Goal: Obtain resource: Download file/media

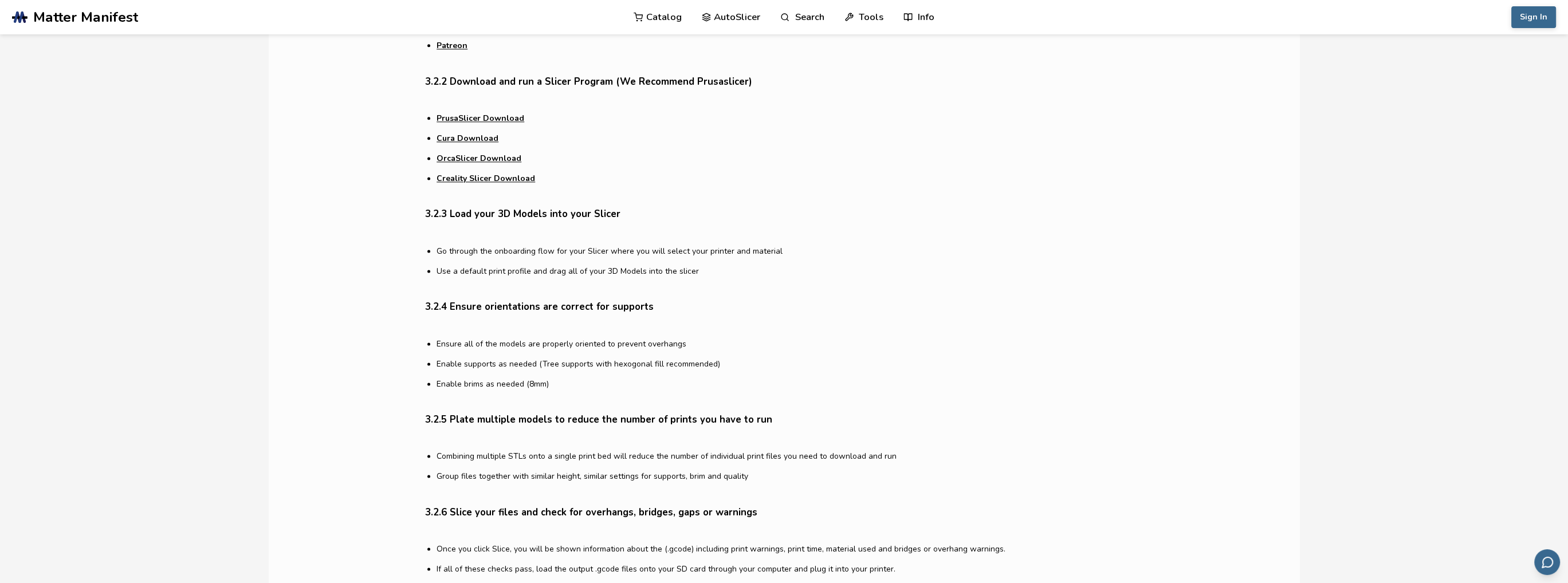
scroll to position [2807, 0]
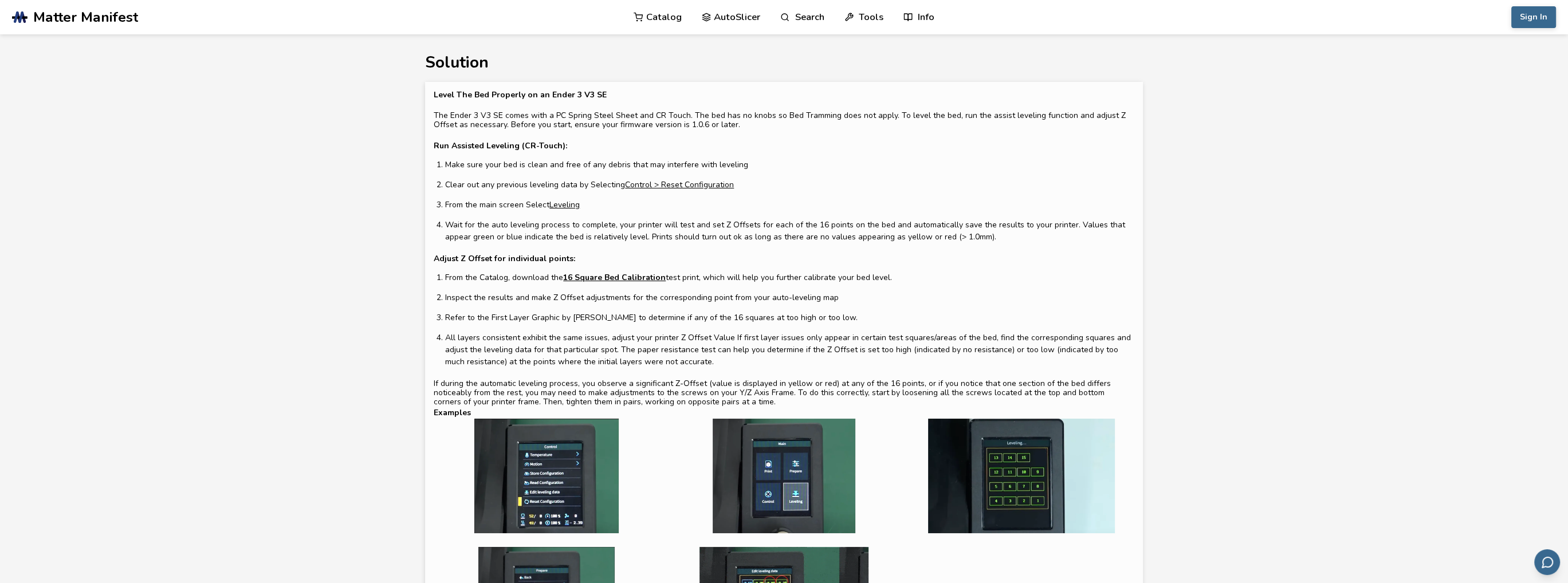
click at [596, 275] on link "16 Square Bed Calibration" at bounding box center [614, 277] width 102 height 12
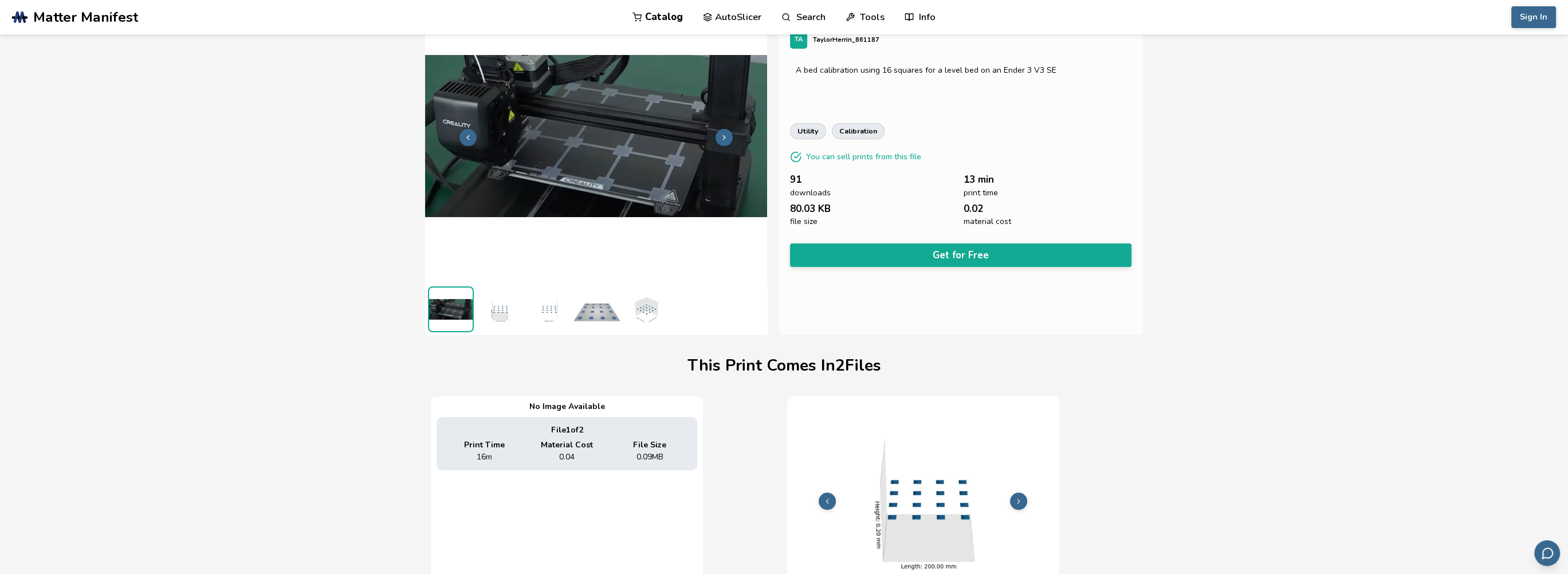
scroll to position [0, 4]
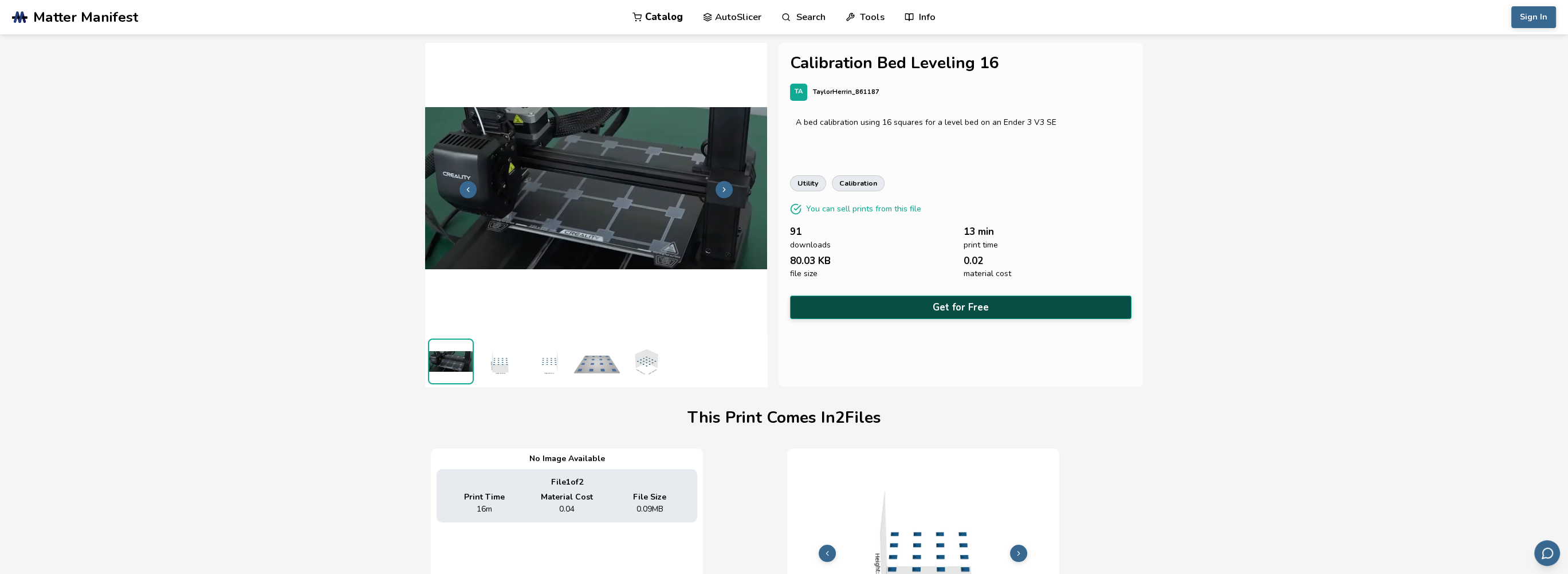
click at [948, 304] on button "Get for Free" at bounding box center [961, 308] width 341 height 24
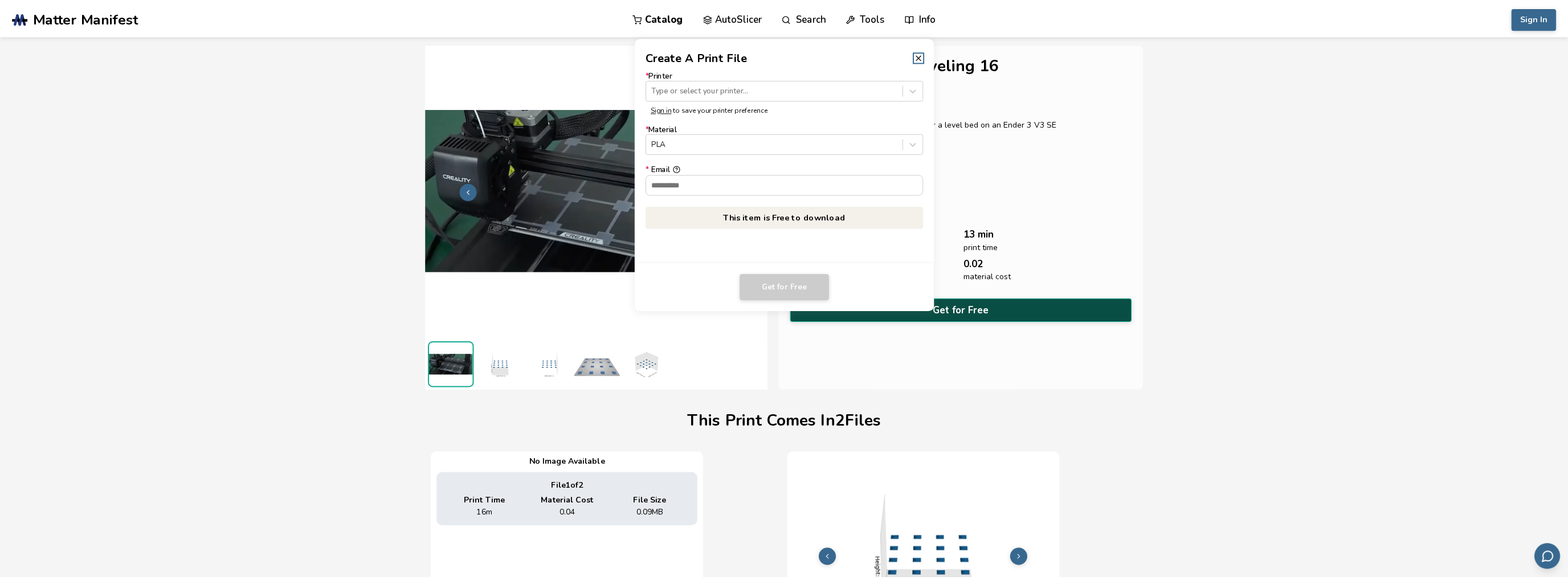
scroll to position [0, 0]
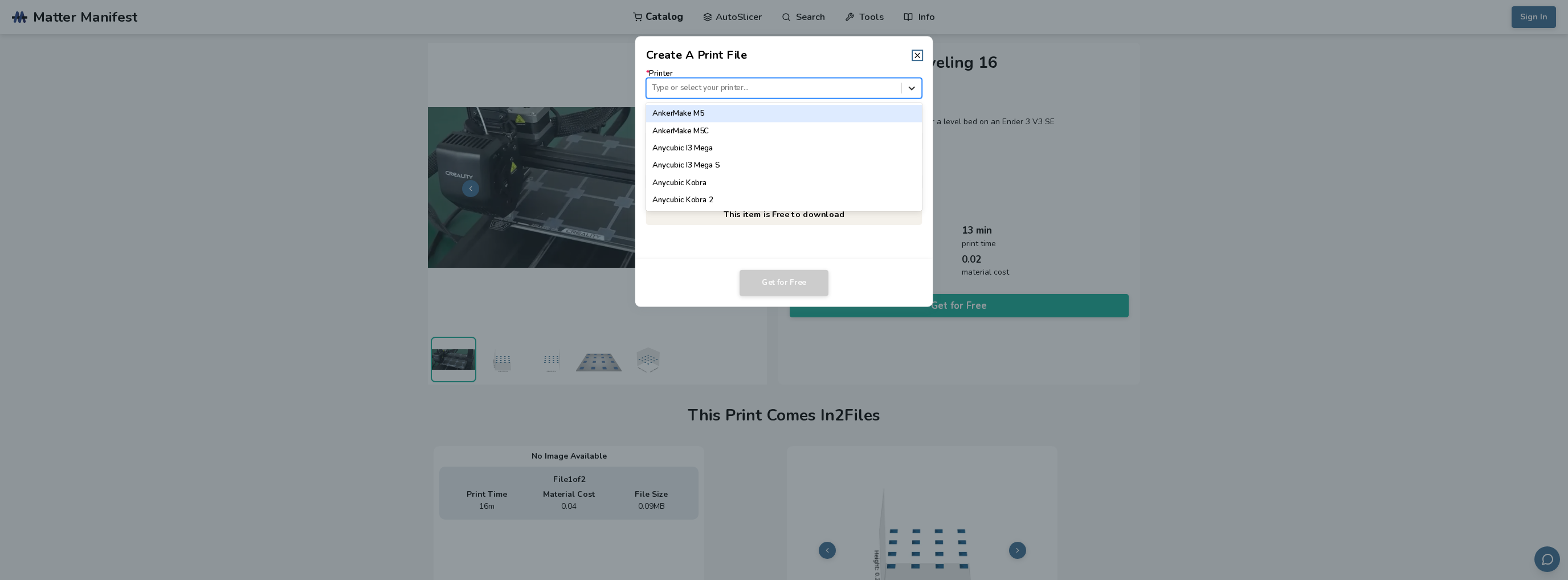
click at [917, 89] on div at bounding box center [912, 88] width 19 height 19
type input "*****"
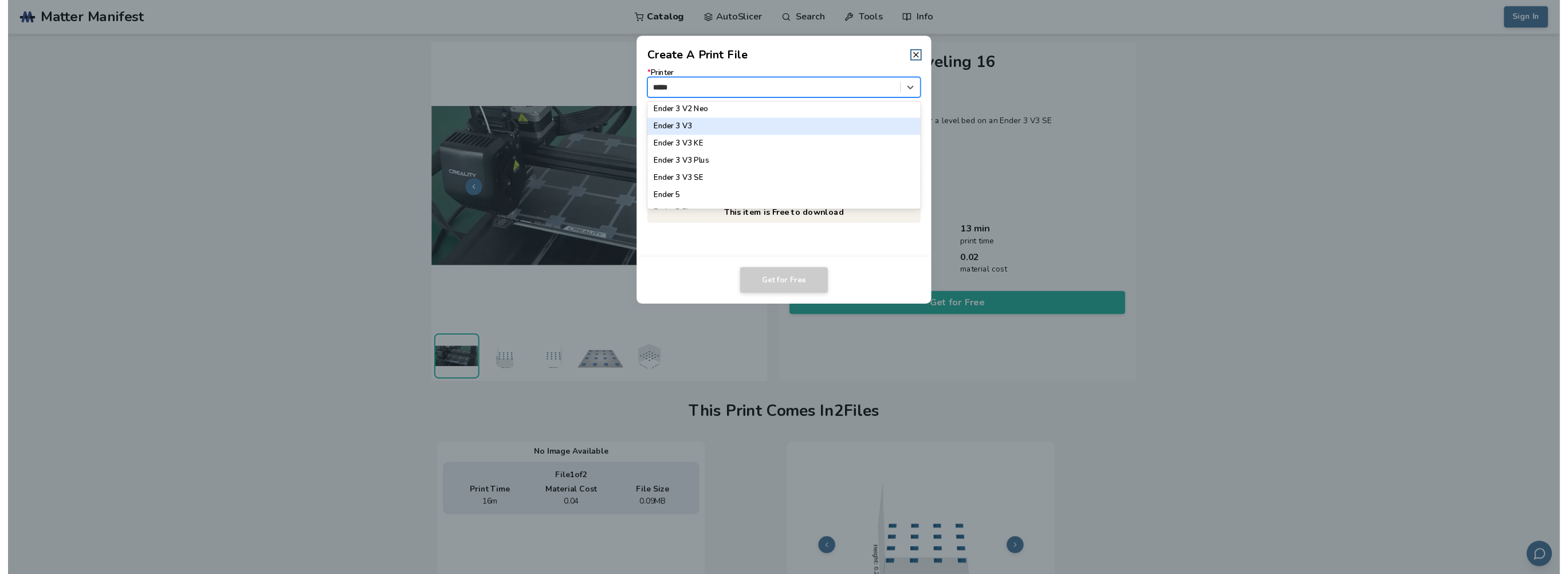
scroll to position [172, 0]
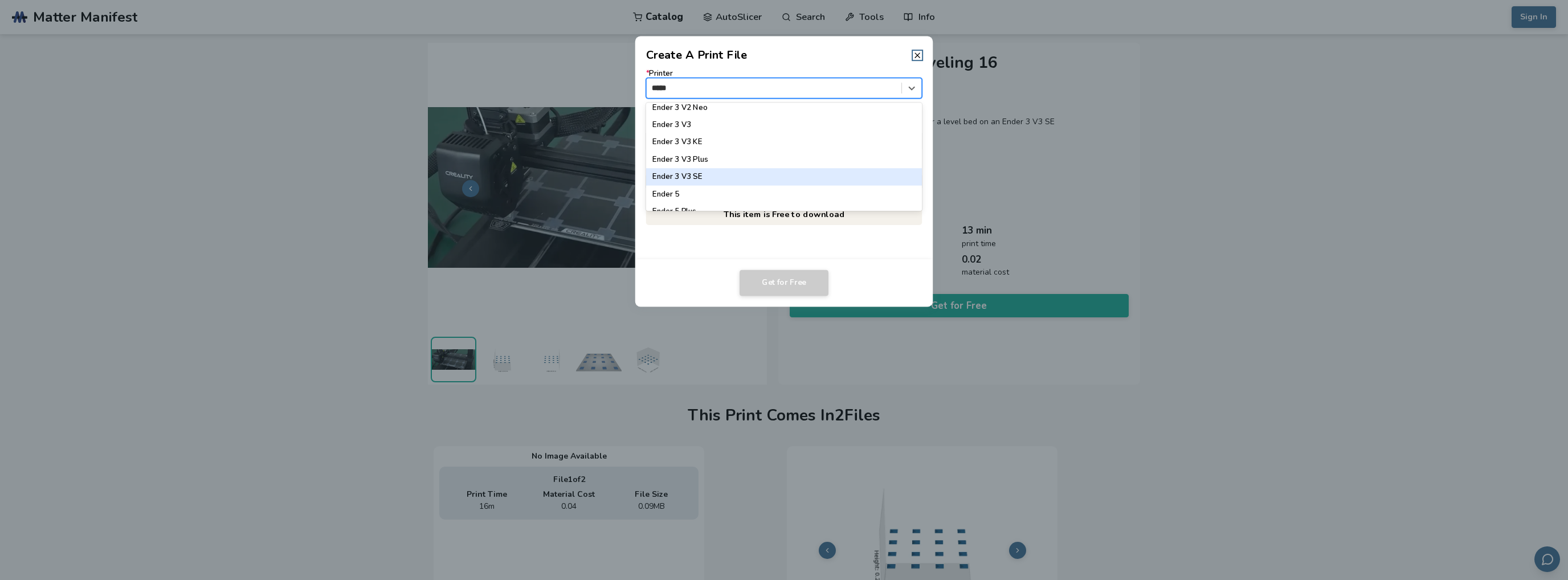
click at [705, 179] on div "Ender 3 V3 SE" at bounding box center [784, 176] width 277 height 17
click at [910, 140] on icon at bounding box center [912, 142] width 11 height 11
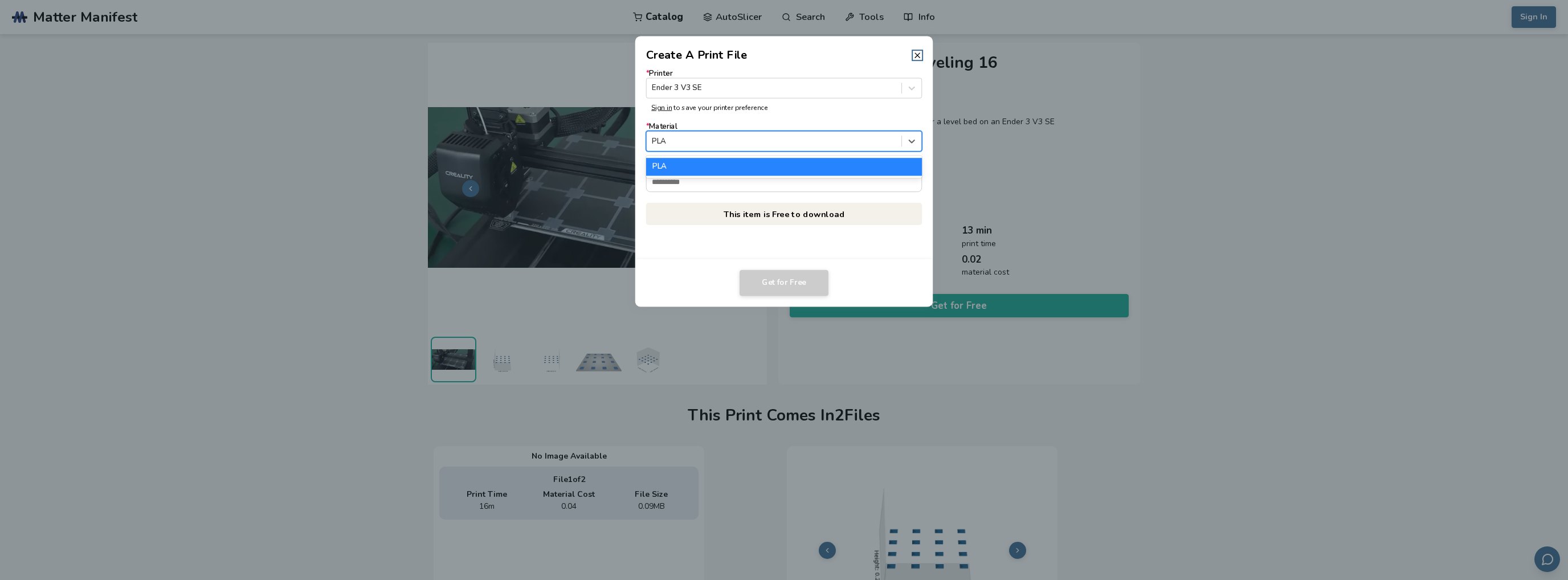
click at [826, 165] on div "PLA" at bounding box center [784, 167] width 277 height 17
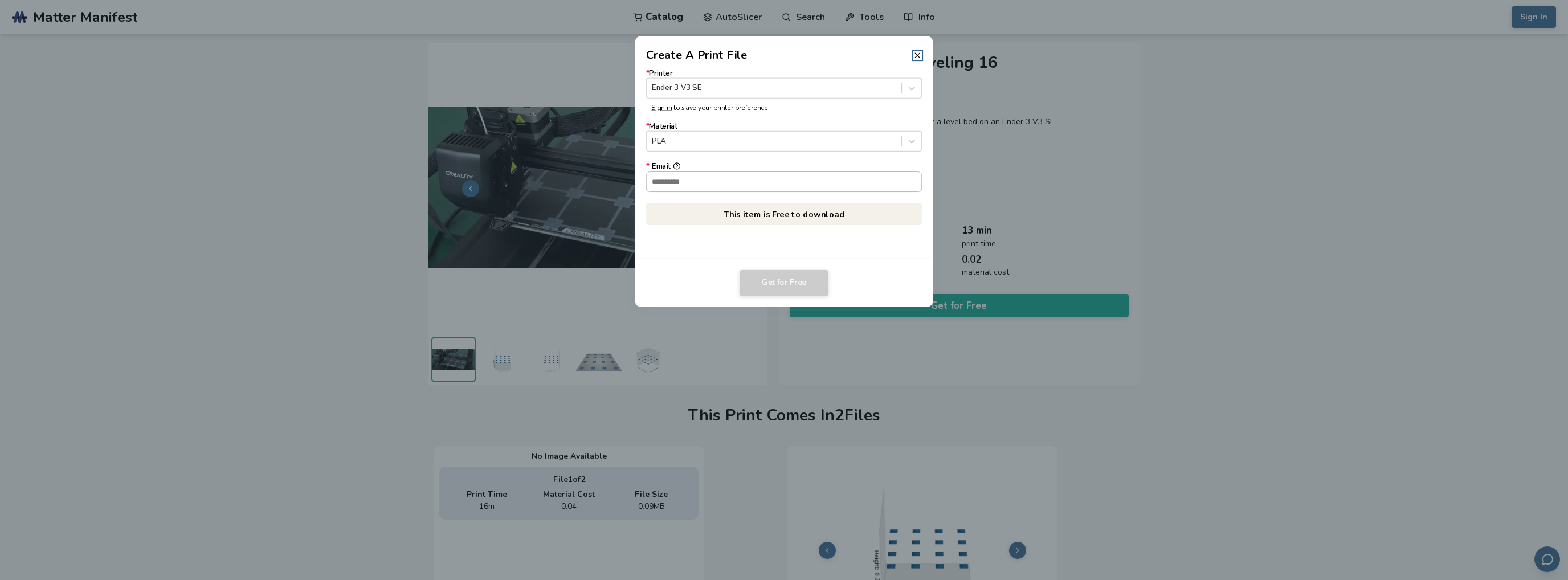
click at [688, 184] on input "* Email" at bounding box center [784, 181] width 275 height 19
type input "**********"
click at [782, 279] on button "Get for Free" at bounding box center [784, 283] width 89 height 27
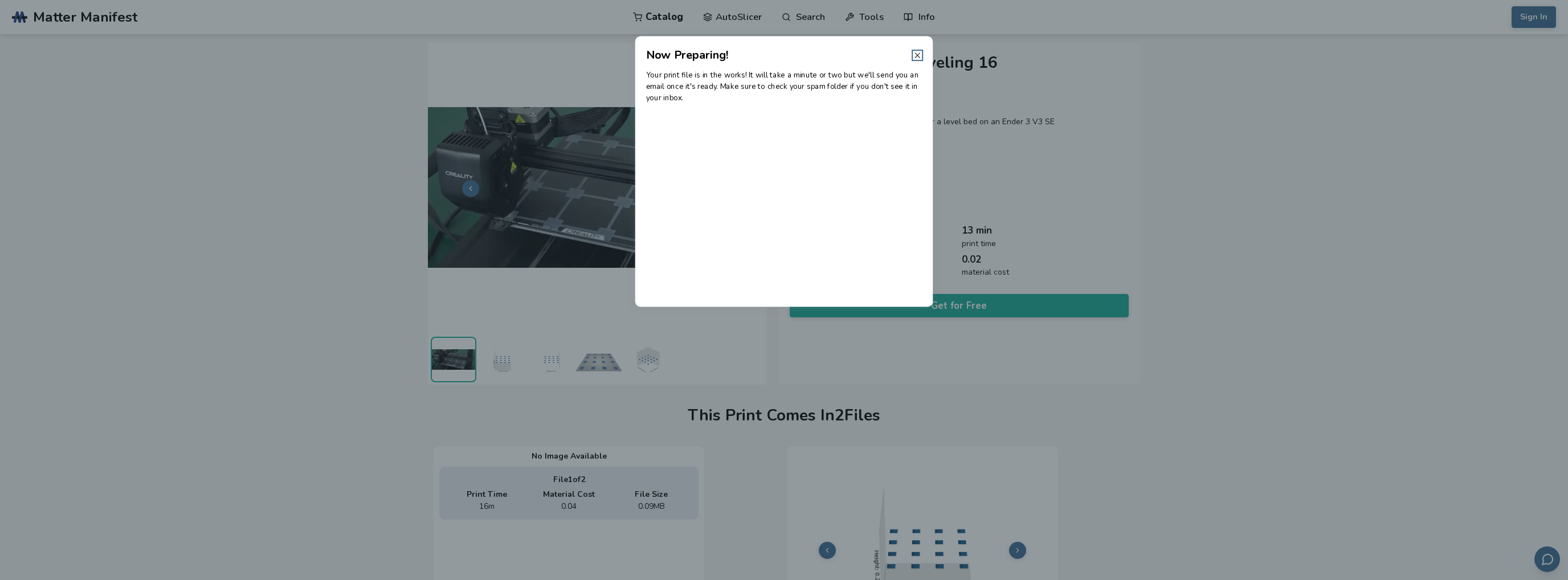
click at [916, 59] on icon at bounding box center [917, 55] width 9 height 9
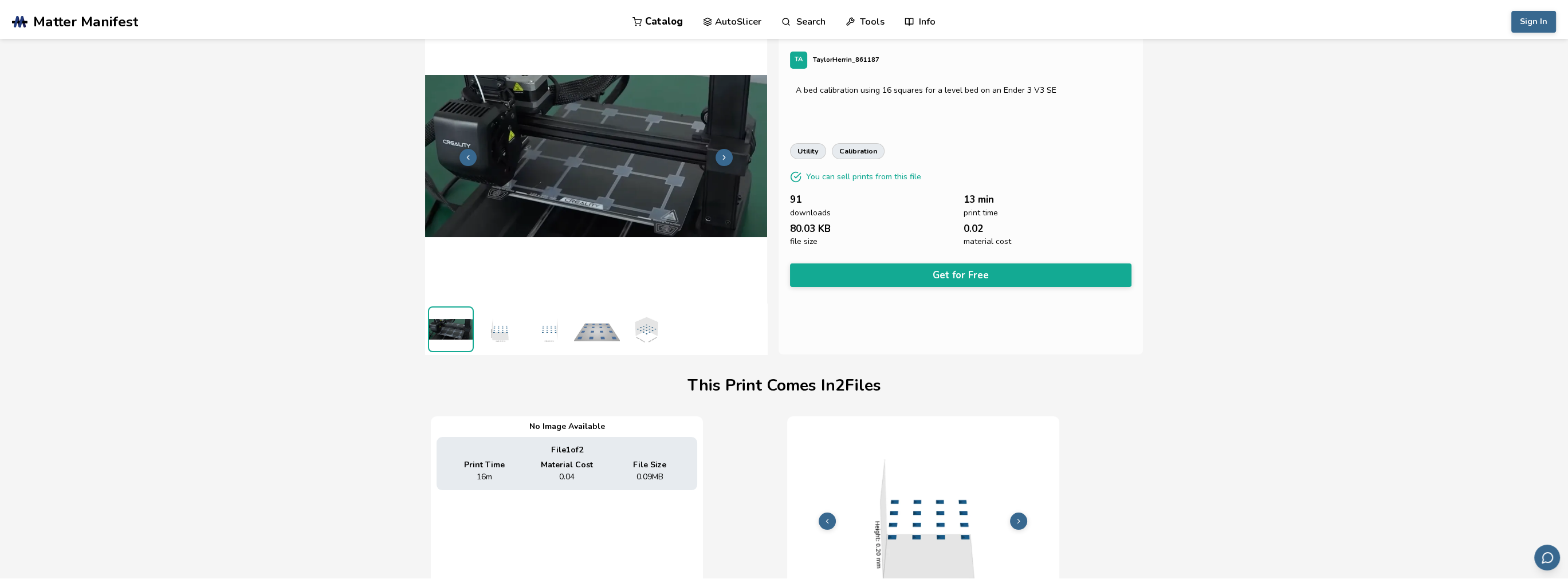
scroll to position [0, 0]
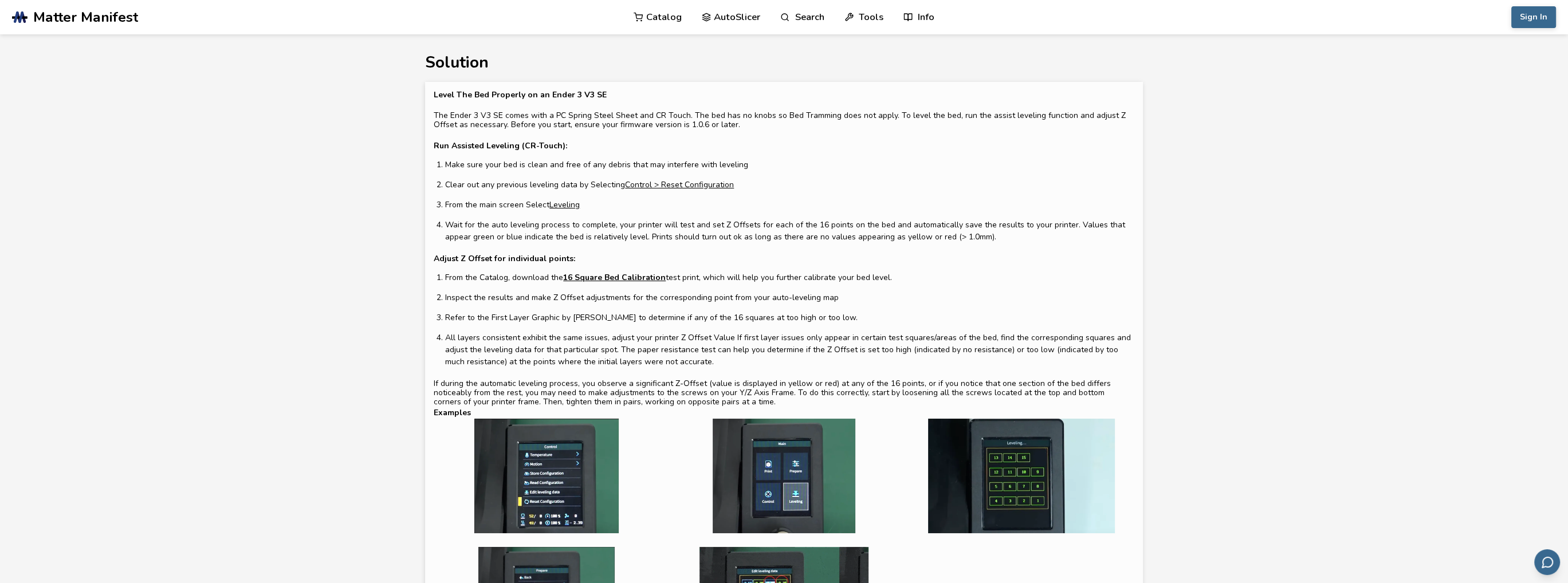
drag, startPoint x: 673, startPoint y: 197, endPoint x: 672, endPoint y: 183, distance: 14.0
drag, startPoint x: 672, startPoint y: 183, endPoint x: 658, endPoint y: 192, distance: 16.6
click at [658, 193] on ol "Make sure your bed is clean and free of any debris that may interfere with leve…" at bounding box center [789, 201] width 689 height 85
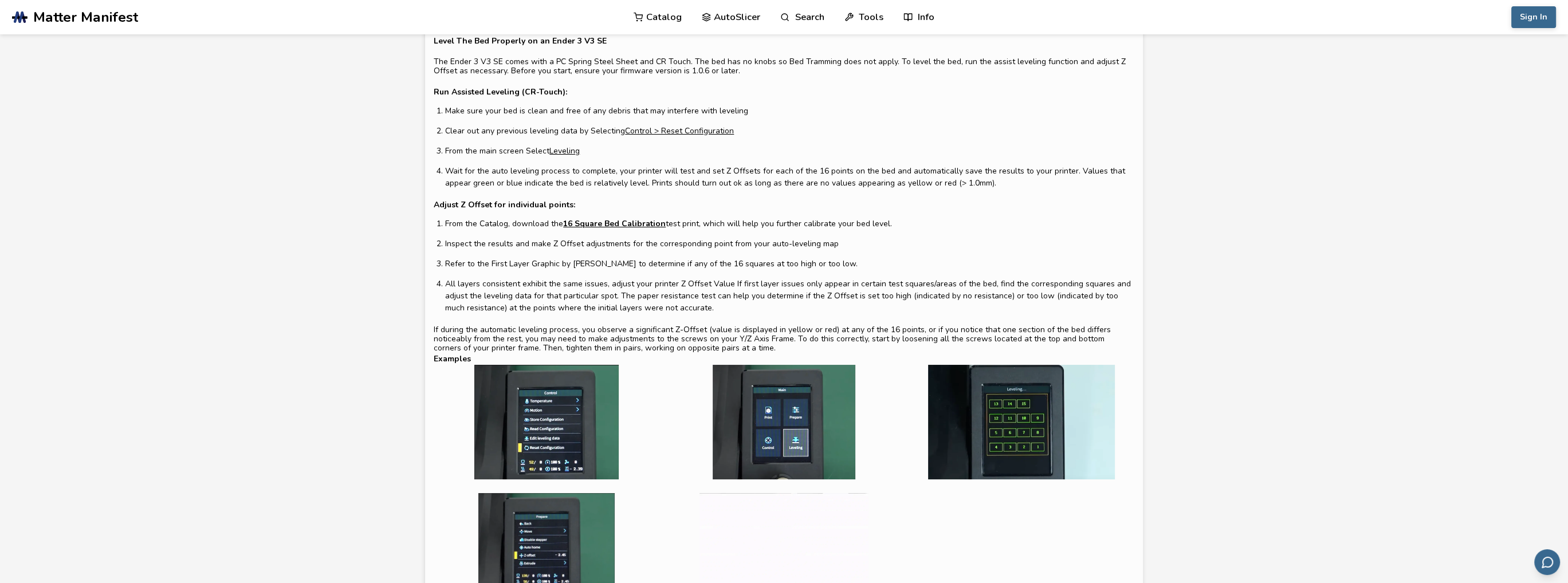
scroll to position [57, 0]
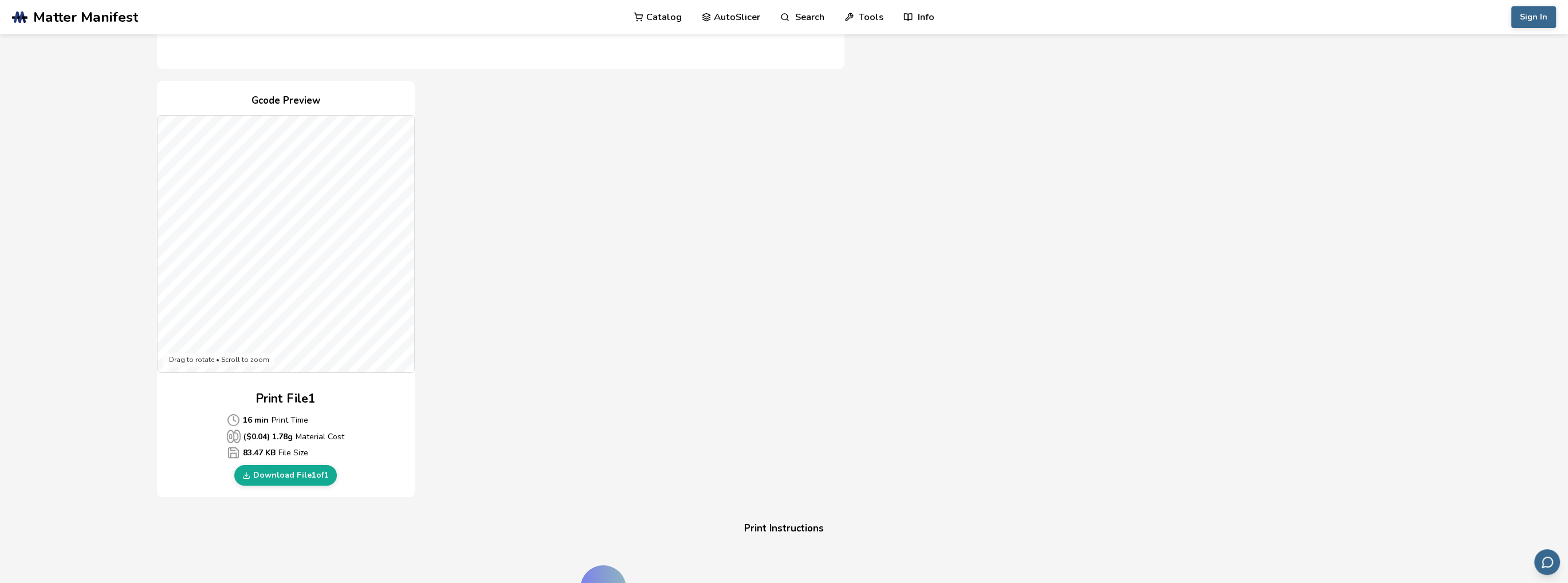
scroll to position [286, 0]
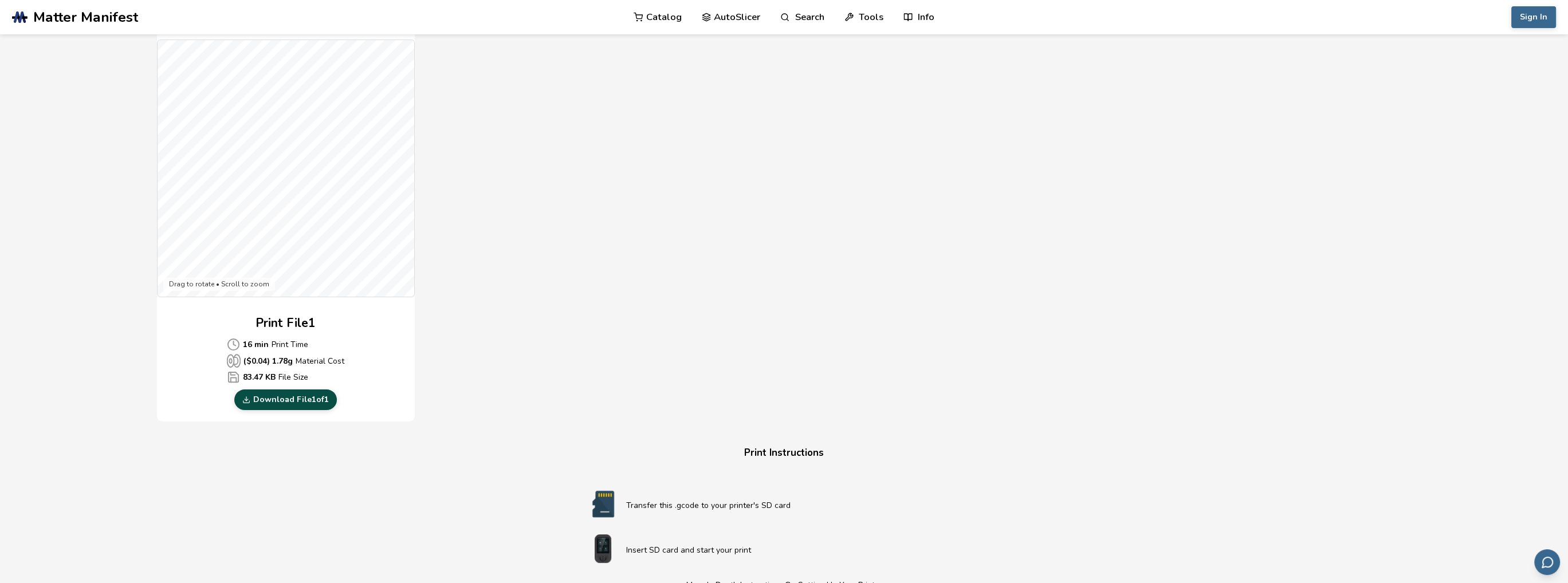
click at [268, 404] on link "Download File 1 of 1" at bounding box center [286, 400] width 102 height 21
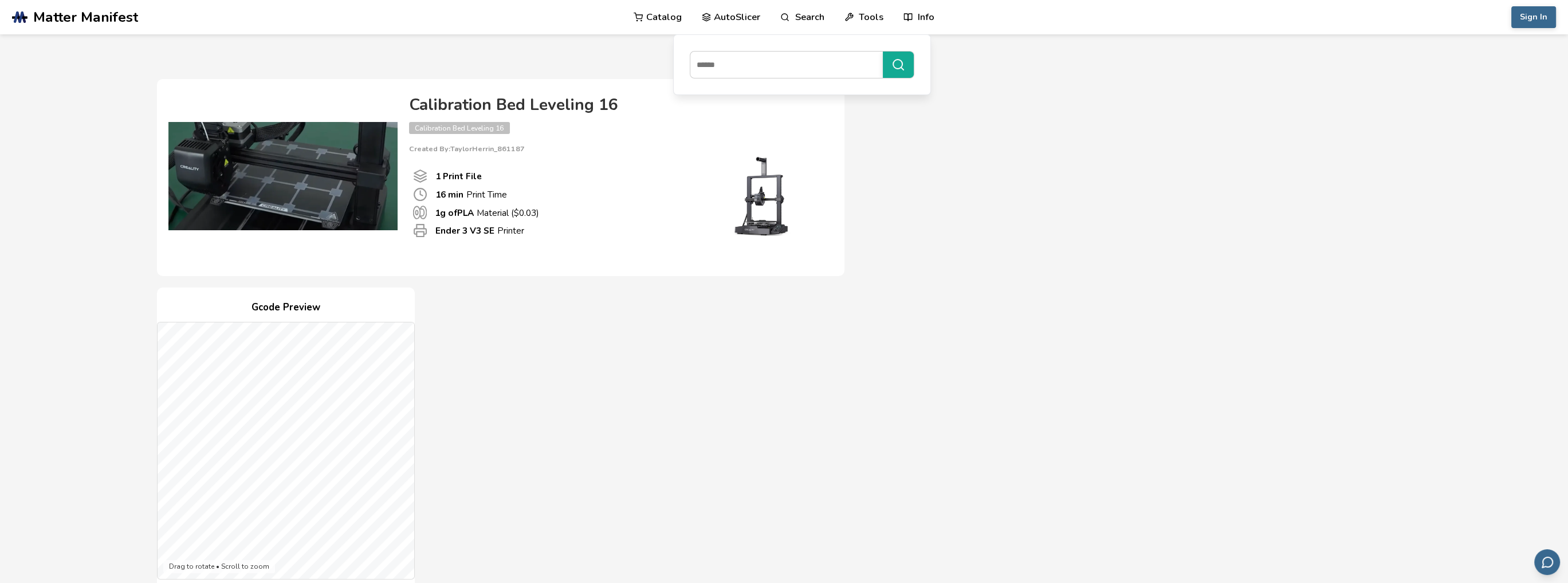
scroll to position [0, 0]
